Goal: Task Accomplishment & Management: Manage account settings

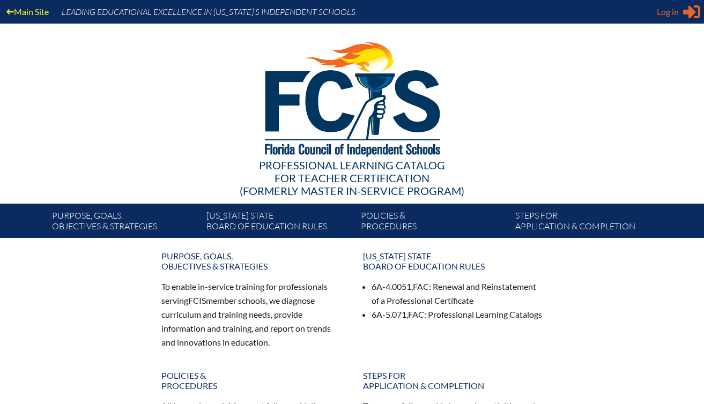
click at [674, 18] on span "Log in" at bounding box center [668, 11] width 22 height 13
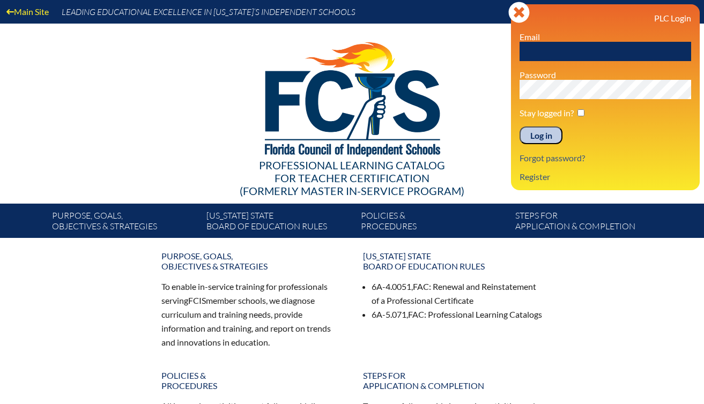
click at [649, 51] on input "text" at bounding box center [606, 51] width 172 height 19
type input "[EMAIL_ADDRESS][DOMAIN_NAME]"
click at [555, 130] on input "Log in" at bounding box center [541, 136] width 43 height 18
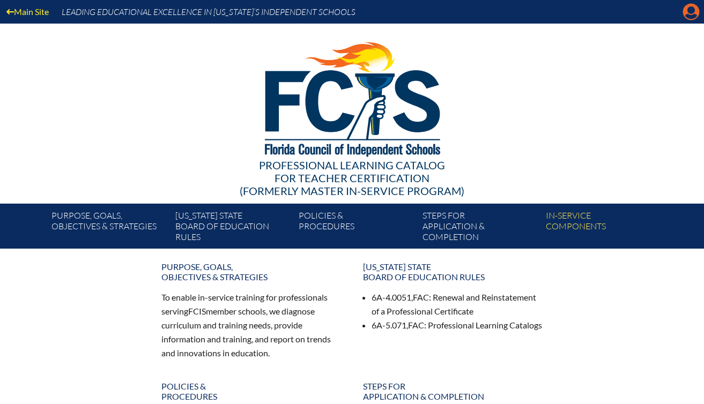
click at [691, 17] on icon "Manage account" at bounding box center [691, 11] width 17 height 17
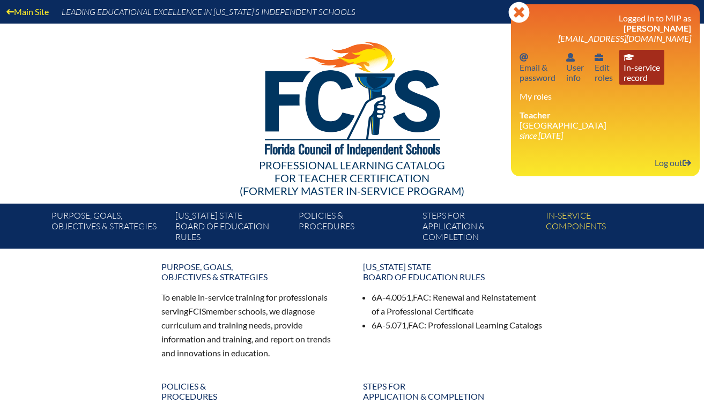
click at [632, 83] on link "In-service record In-service record" at bounding box center [641, 67] width 45 height 35
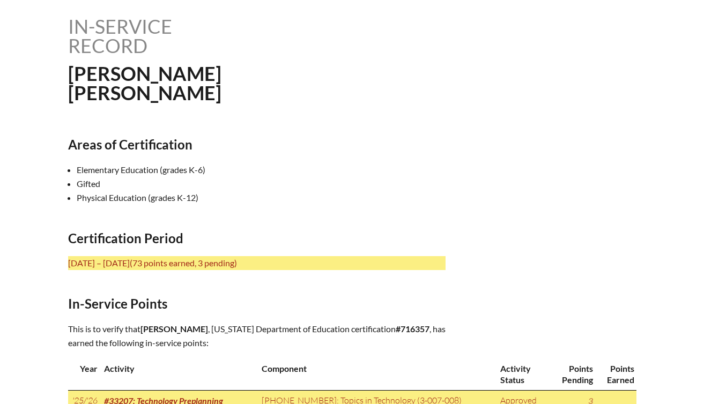
scroll to position [261, 0]
